Goal: Find specific page/section: Find specific page/section

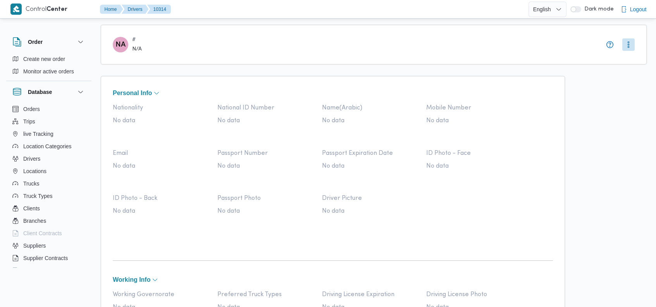
scroll to position [471, 0]
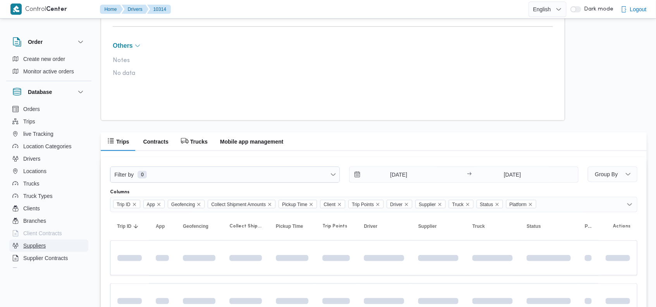
drag, startPoint x: 47, startPoint y: 242, endPoint x: 35, endPoint y: 249, distance: 13.2
click at [35, 249] on span "Suppliers" at bounding box center [34, 245] width 22 height 9
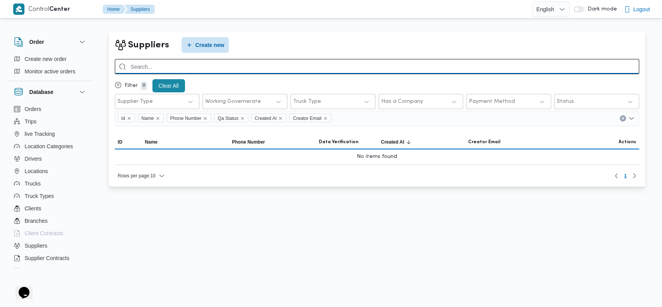
click at [533, 71] on input "search" at bounding box center [377, 66] width 524 height 15
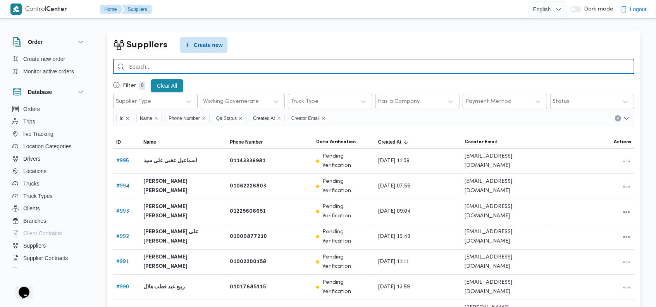
click at [259, 63] on input "search" at bounding box center [374, 66] width 522 height 15
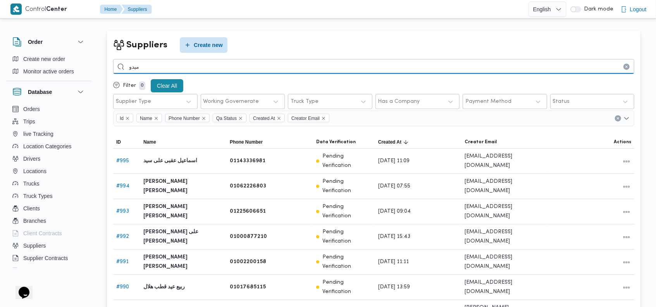
type input "ميدو"
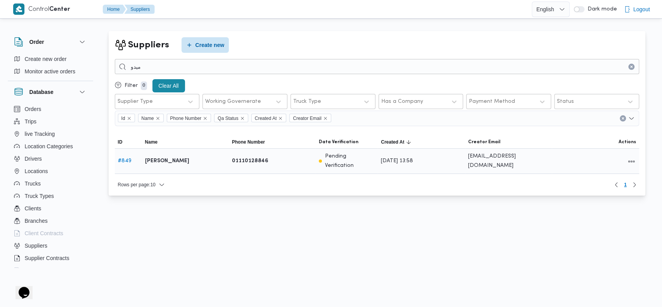
click at [129, 158] on link "# 849" at bounding box center [125, 160] width 14 height 5
select select "7"
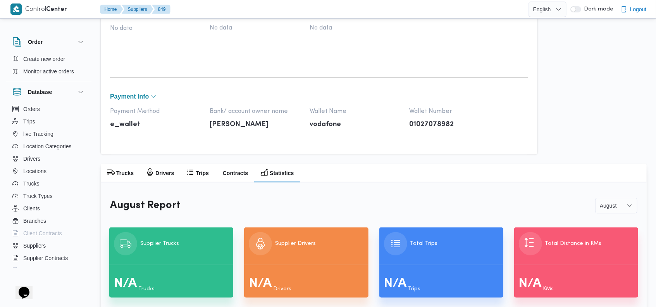
scroll to position [332, 0]
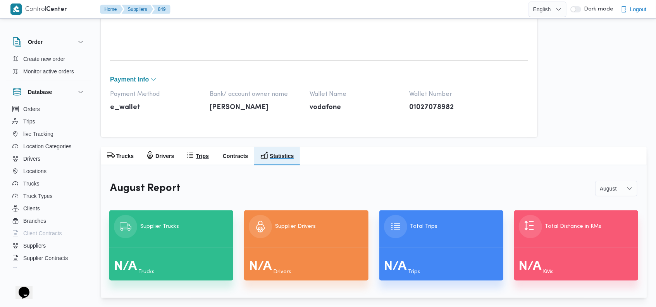
click at [192, 160] on div "button" at bounding box center [191, 155] width 8 height 9
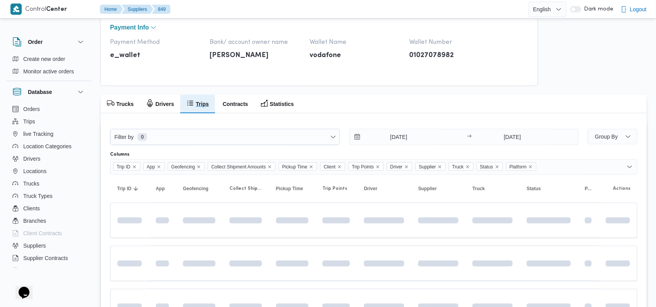
scroll to position [313, 0]
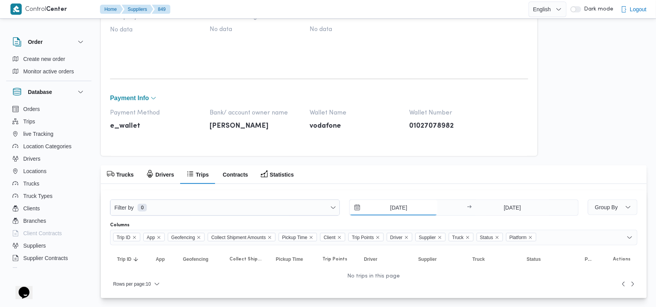
click at [401, 206] on input "[DATE]" at bounding box center [394, 208] width 88 height 16
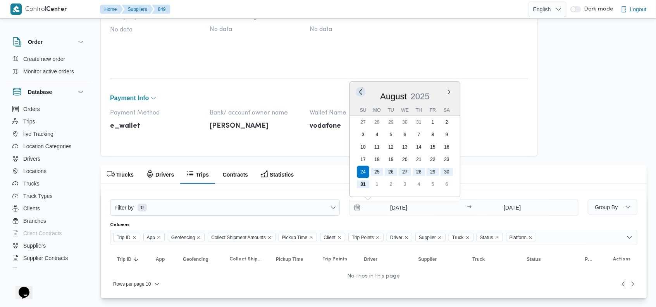
click at [358, 89] on button "Previous Month" at bounding box center [360, 91] width 7 height 7
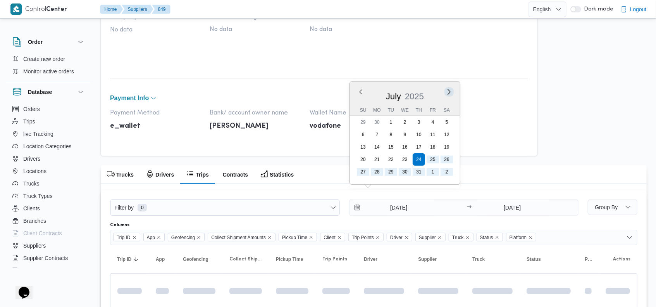
click at [450, 90] on button "Next month" at bounding box center [449, 91] width 7 height 7
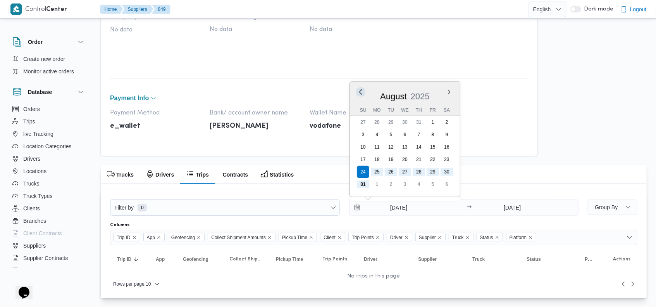
click at [361, 89] on button "Previous Month" at bounding box center [360, 91] width 7 height 7
type input "[DATE]"
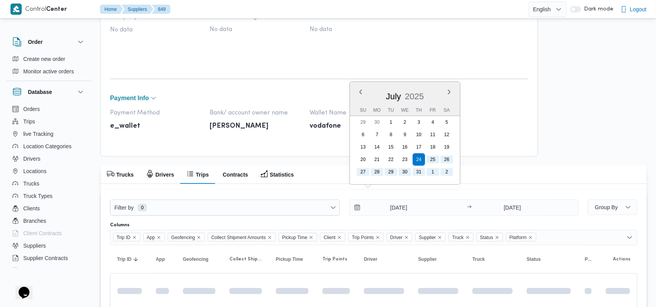
click at [542, 116] on div "MA # 849 [PERSON_NAME] Personal Info Name(Arabic) [PERSON_NAME] Mobile Number 0…" at bounding box center [374, 217] width 546 height 1010
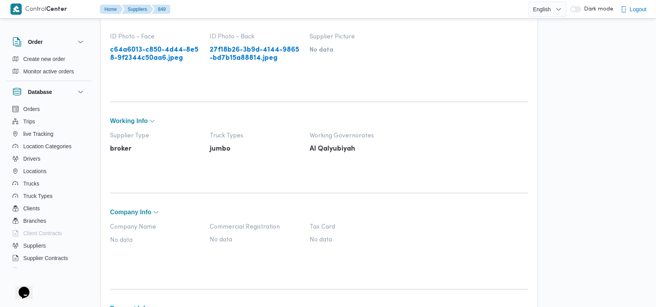
scroll to position [52, 0]
